Goal: Find specific page/section: Find specific page/section

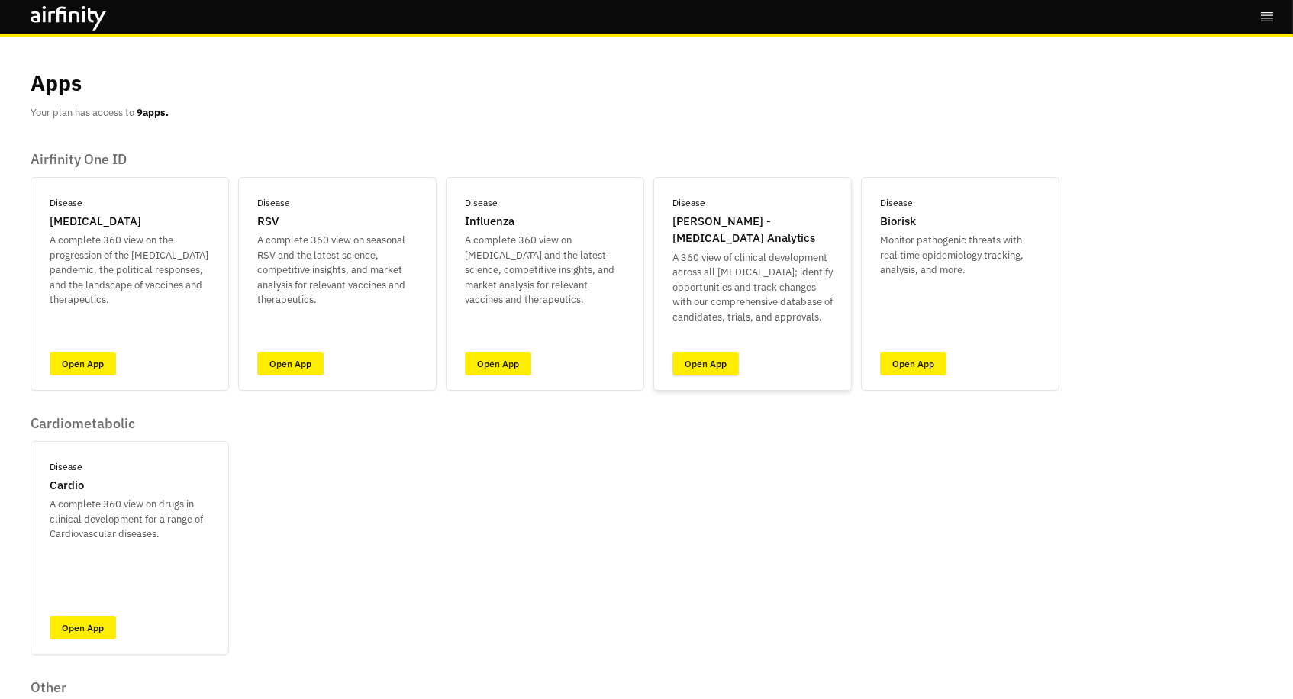
click at [688, 362] on link "Open App" at bounding box center [705, 364] width 66 height 24
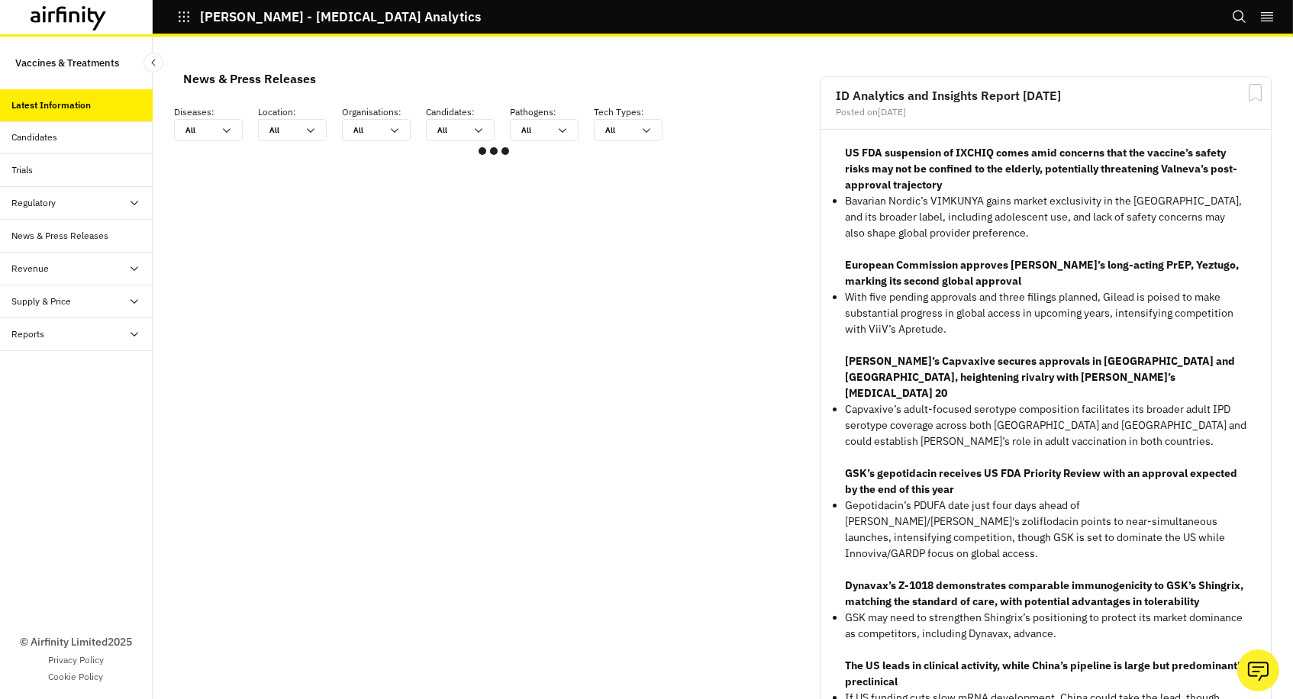
scroll to position [916, 458]
click at [29, 333] on div "Reports" at bounding box center [28, 334] width 33 height 14
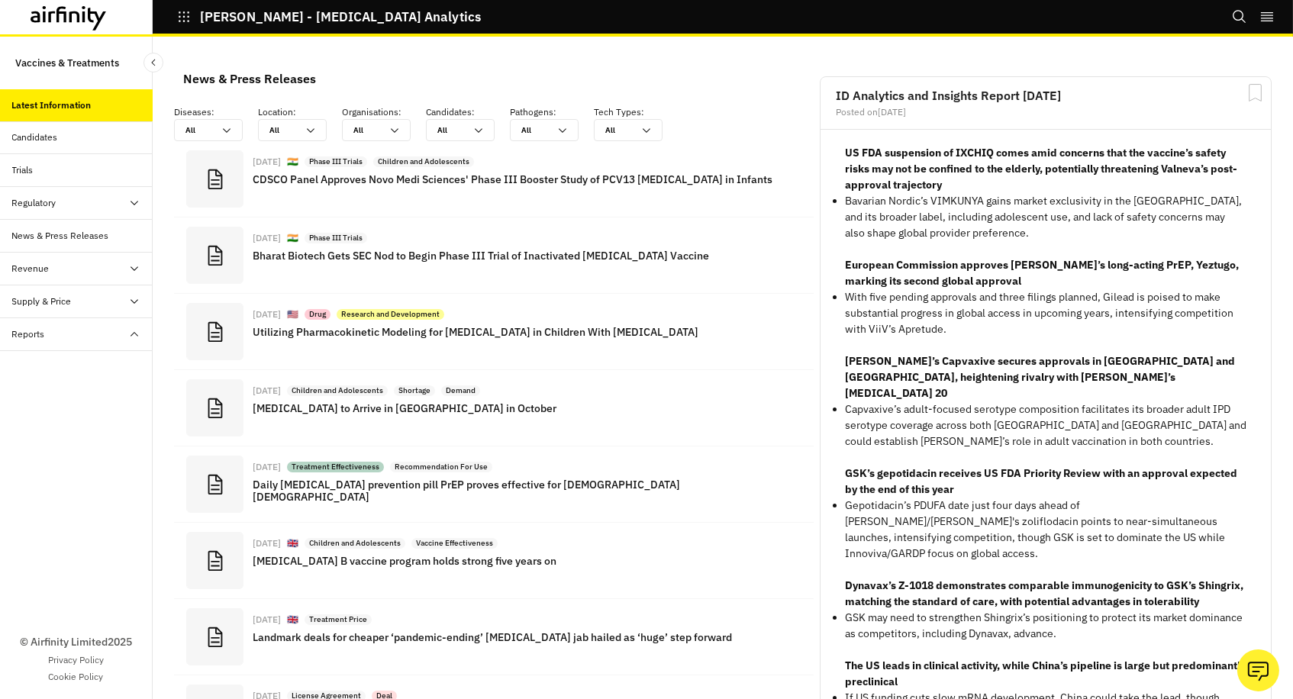
scroll to position [974, 458]
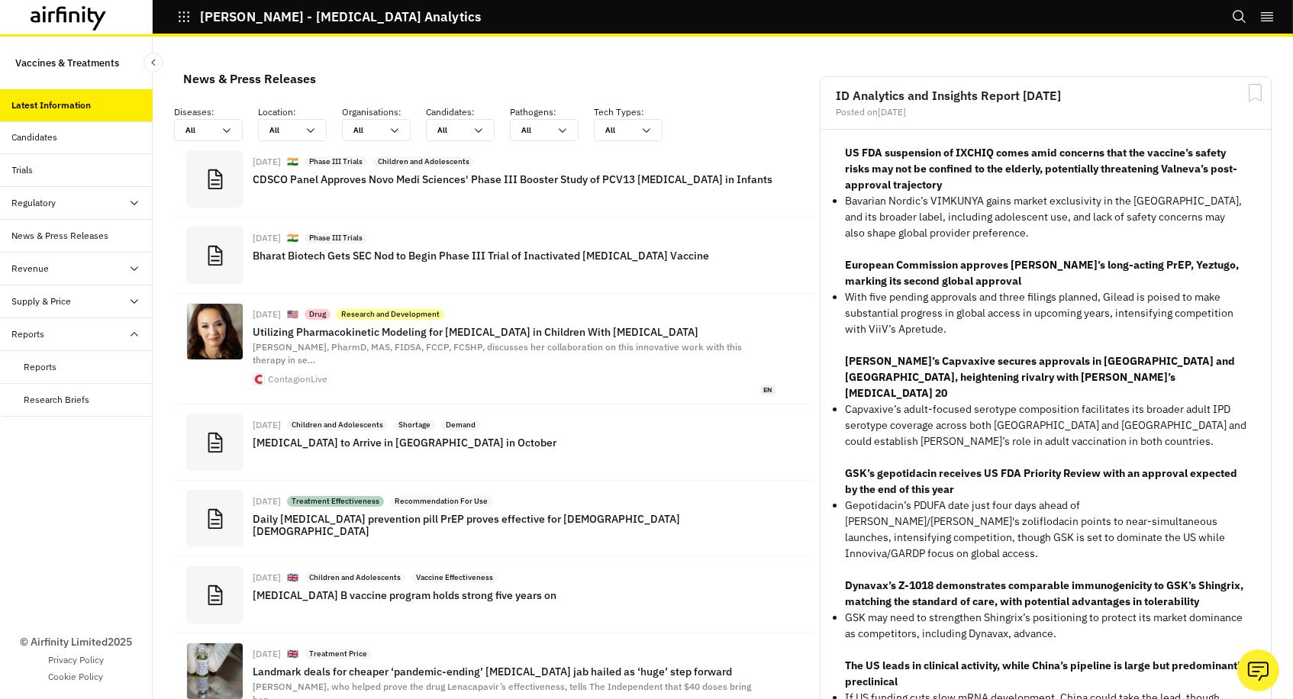
click at [38, 365] on div "Reports" at bounding box center [40, 367] width 33 height 14
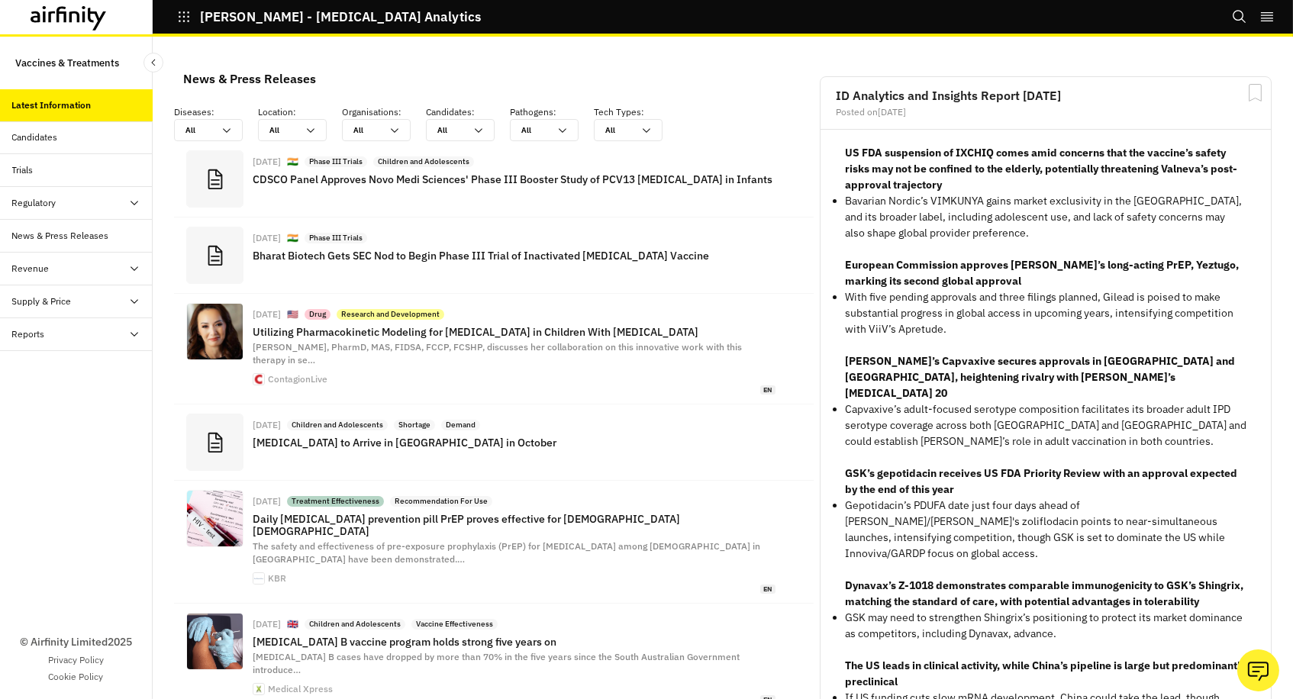
scroll to position [1, 1]
click at [33, 262] on div "Revenue" at bounding box center [30, 269] width 37 height 14
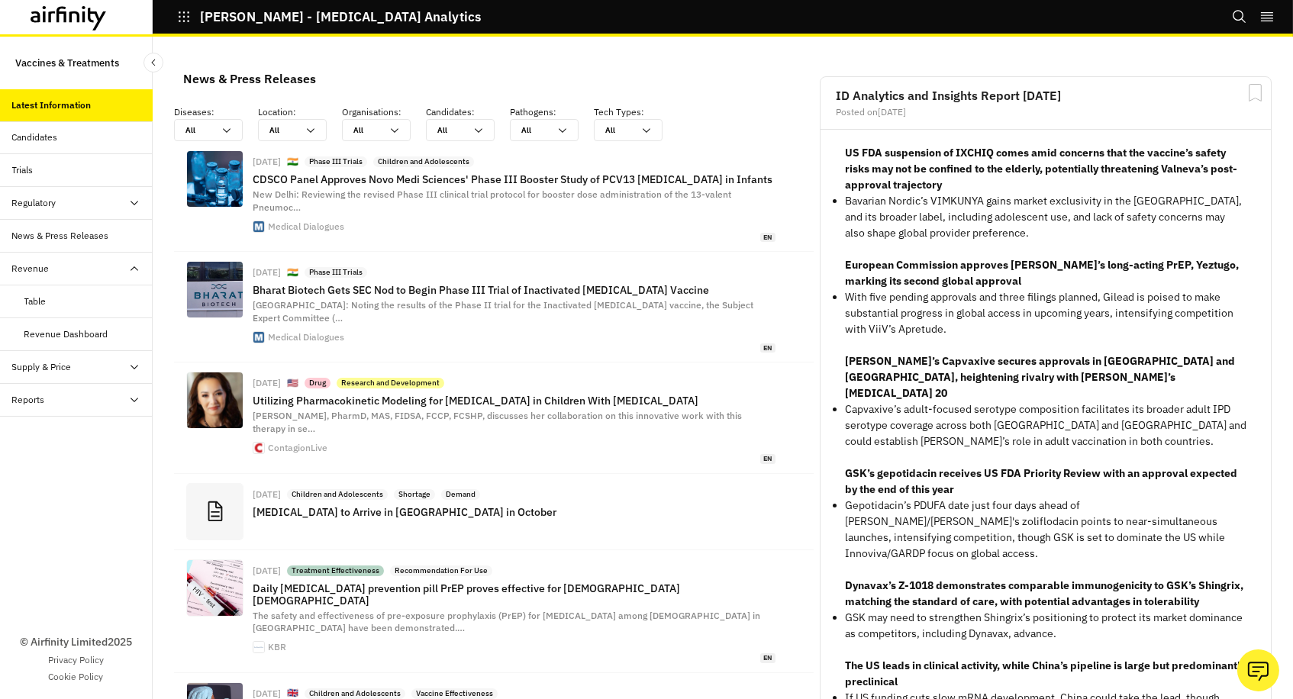
click at [31, 266] on div "Revenue" at bounding box center [30, 269] width 37 height 14
click at [40, 333] on div "Reports" at bounding box center [28, 334] width 33 height 14
click at [36, 365] on div "Reports" at bounding box center [40, 367] width 33 height 14
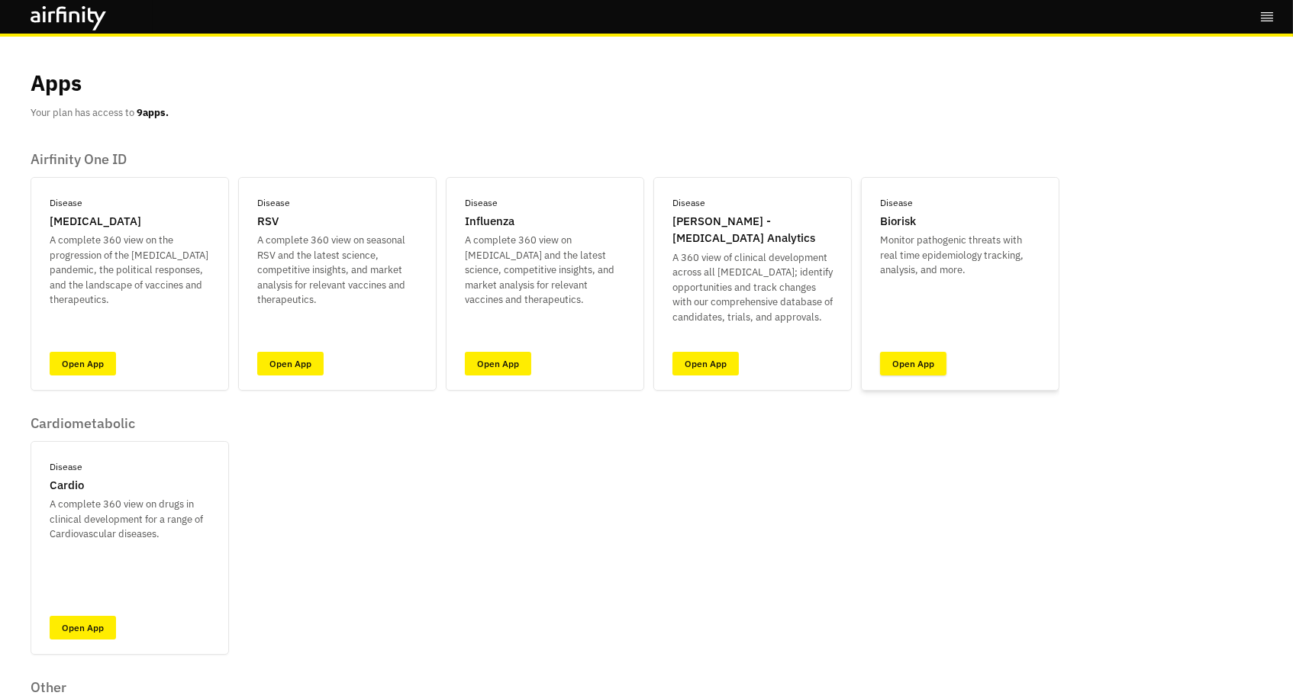
click at [901, 360] on link "Open App" at bounding box center [913, 364] width 66 height 24
